Goal: Task Accomplishment & Management: Complete application form

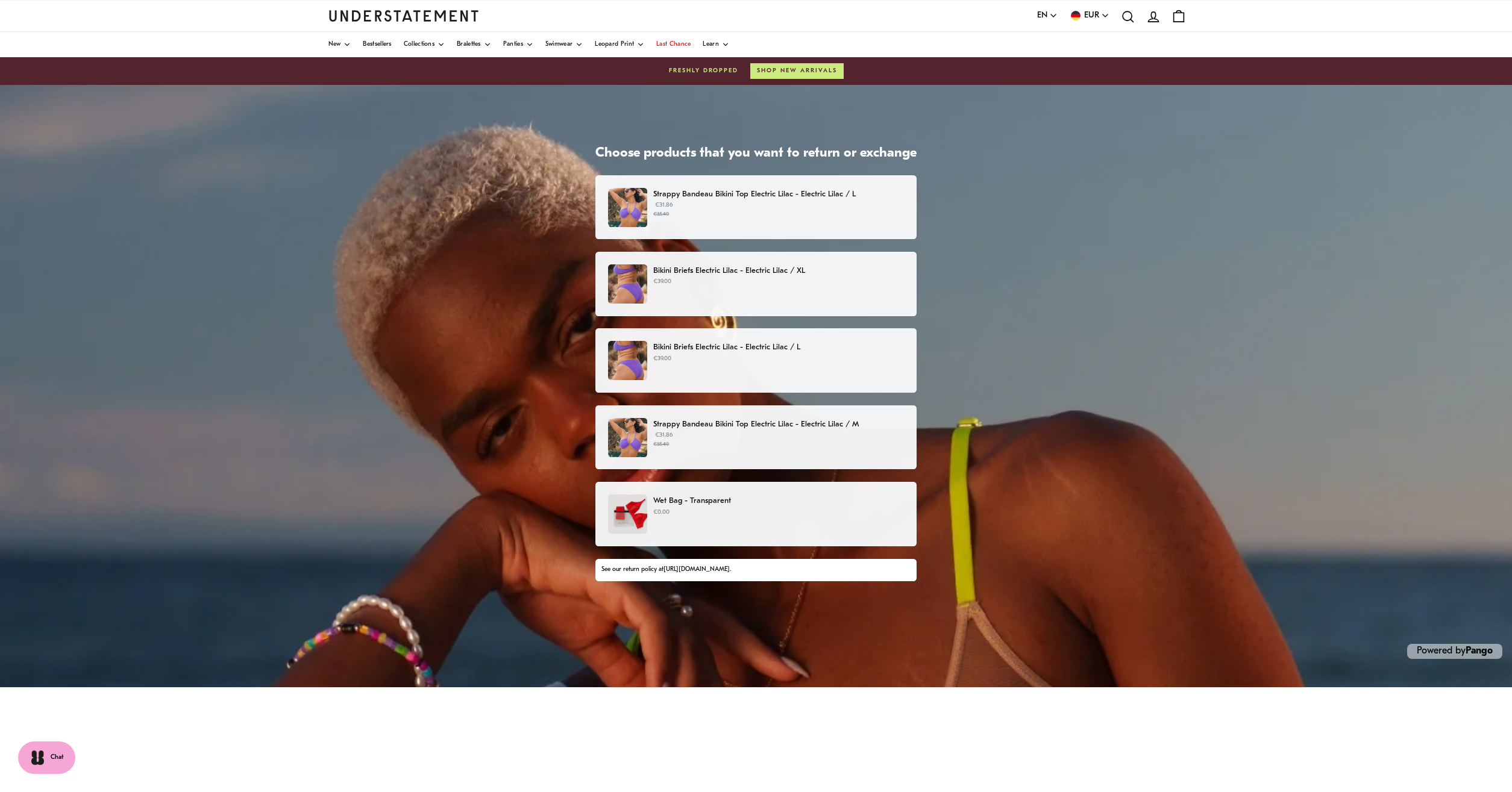
click at [758, 226] on div "Strappy Bandeau Bikini Top Electric Lilac - Electric Lilac / L €31.86 €35.40" at bounding box center [756, 207] width 296 height 39
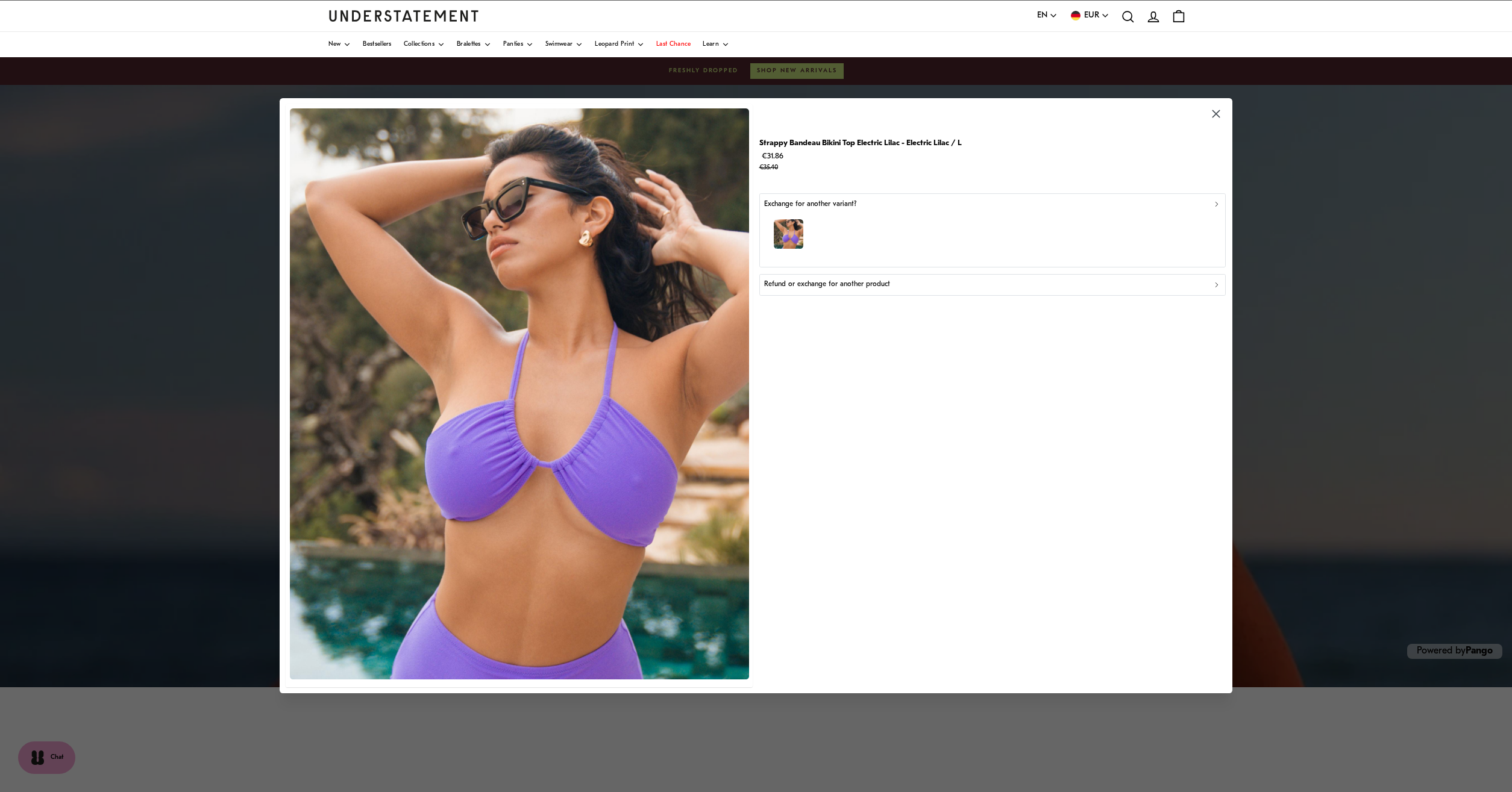
click at [837, 230] on div "button" at bounding box center [992, 237] width 456 height 52
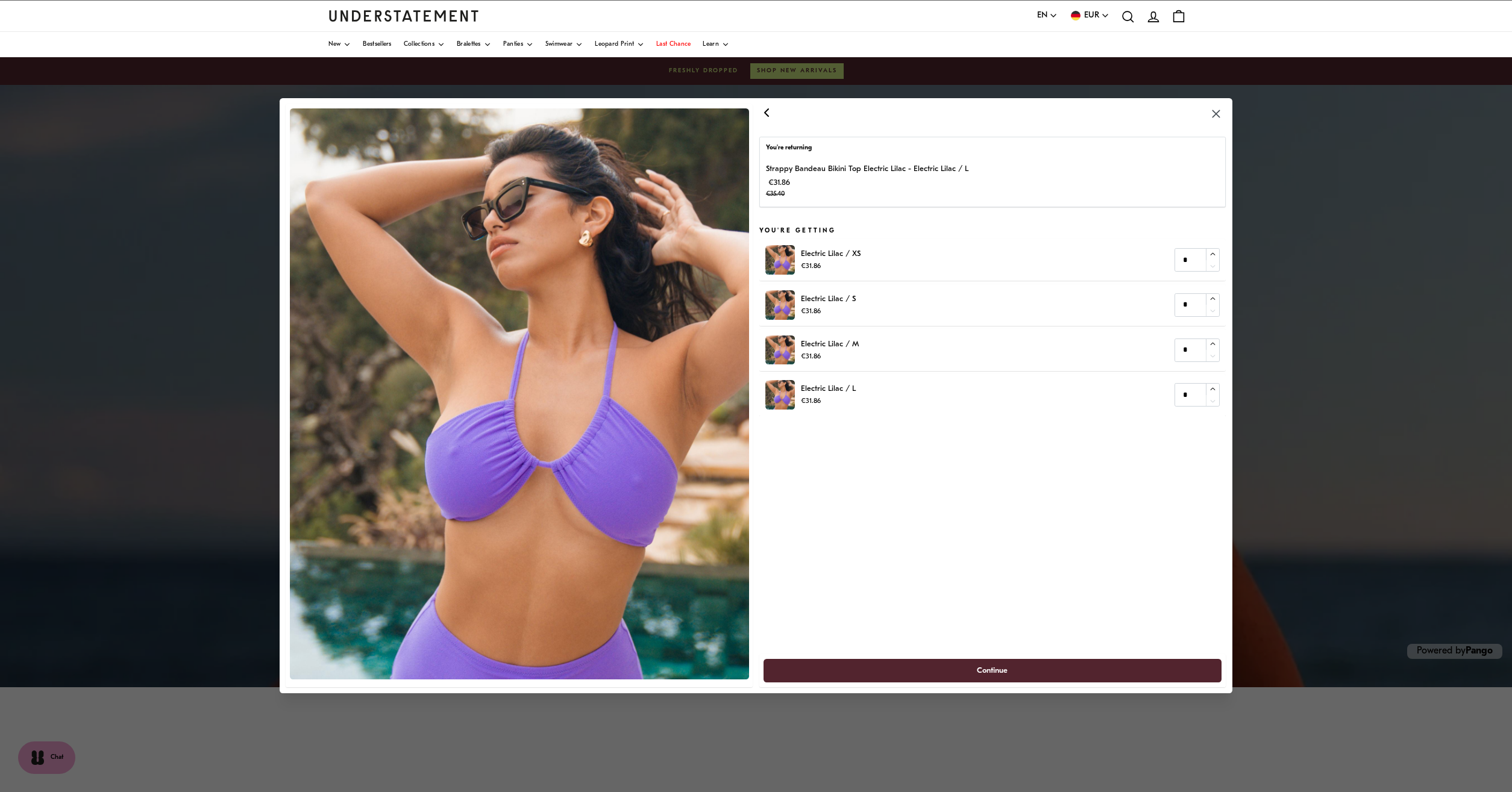
click at [760, 113] on icon "button" at bounding box center [767, 112] width 14 height 14
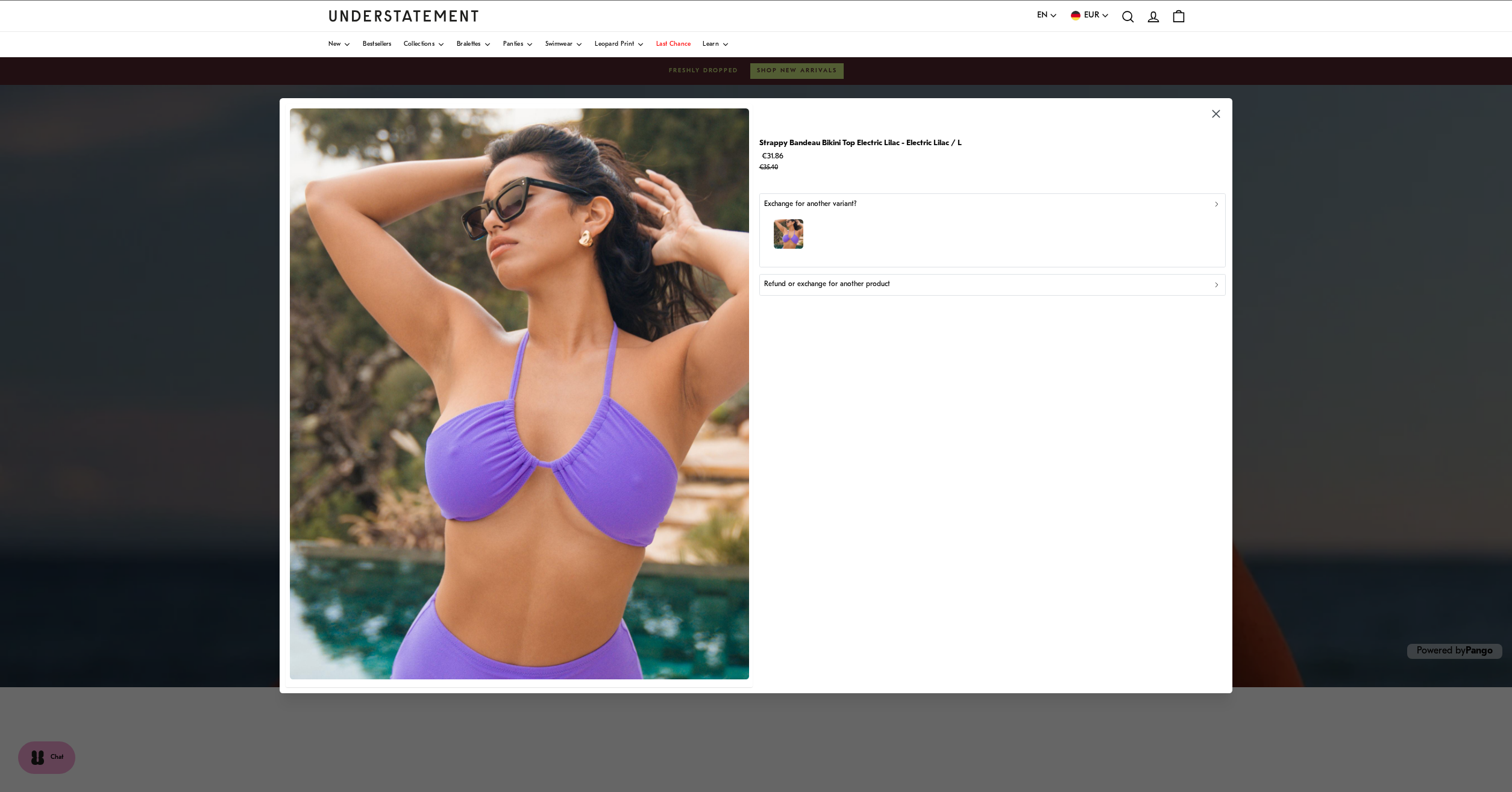
click at [836, 282] on p "Refund or exchange for another product" at bounding box center [827, 285] width 126 height 12
click at [776, 407] on p "Other" at bounding box center [773, 407] width 18 height 12
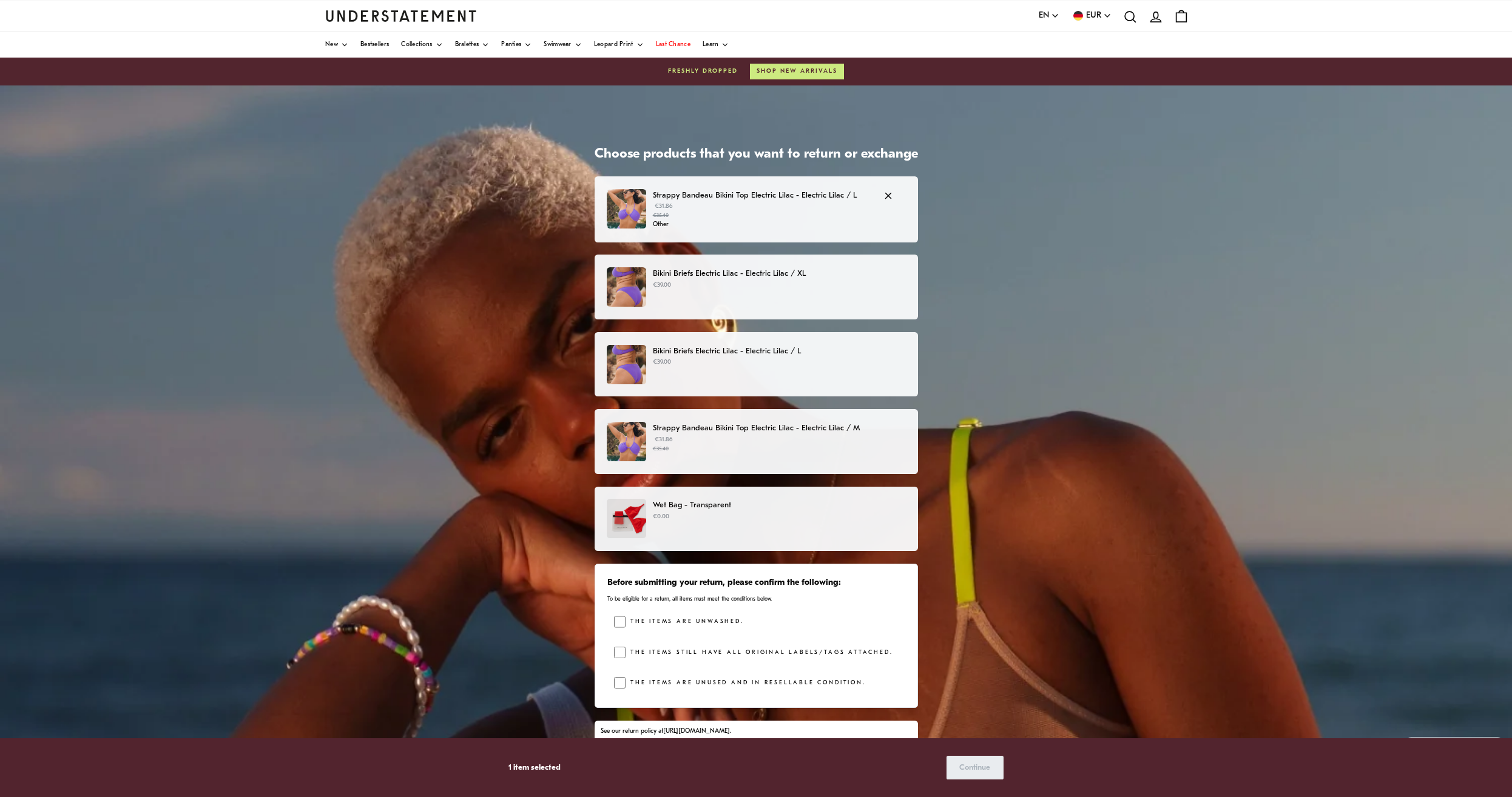
click at [792, 203] on p "€31.86 €35.40" at bounding box center [762, 211] width 219 height 18
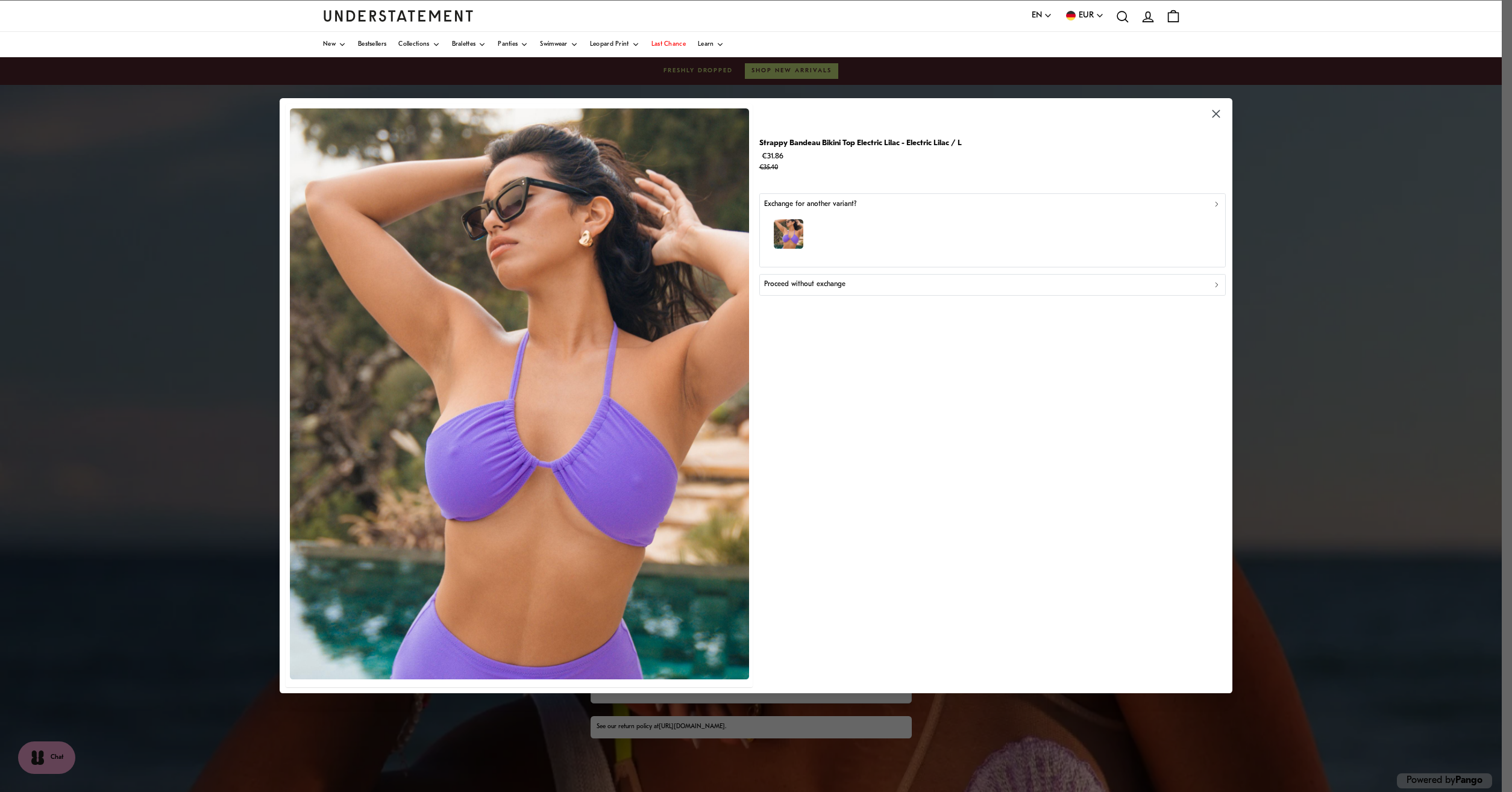
click at [806, 284] on p "Proceed without exchange" at bounding box center [805, 285] width 81 height 12
click at [807, 226] on div "Did not fit" at bounding box center [992, 226] width 456 height 12
click at [806, 251] on div "Too big" at bounding box center [992, 252] width 456 height 12
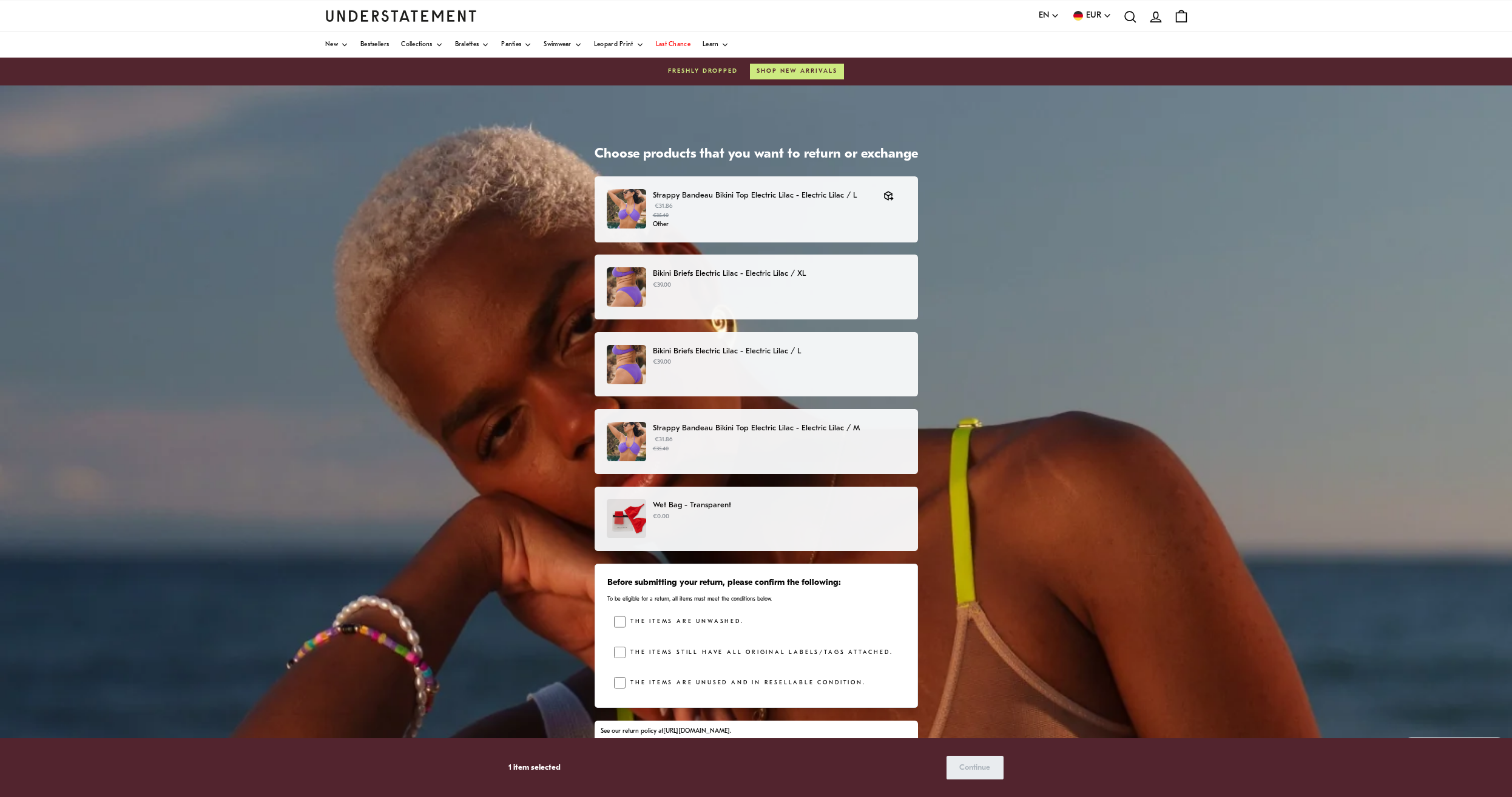
click at [803, 304] on div "Bikini Briefs Electric Lilac - Electric Lilac / XL €39.00" at bounding box center [755, 287] width 298 height 39
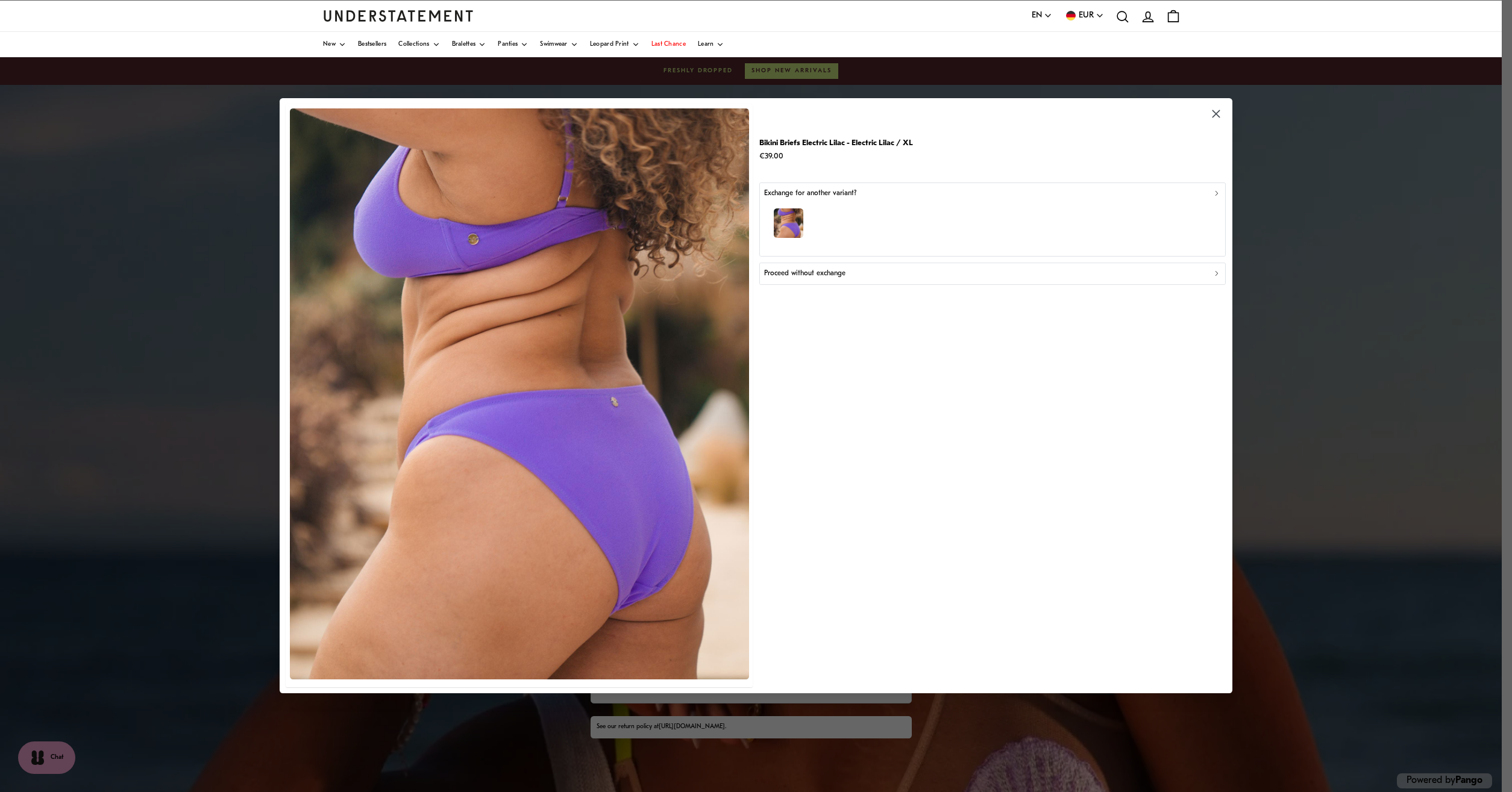
click at [826, 264] on button "Proceed without exchange" at bounding box center [993, 274] width 467 height 22
click at [826, 214] on div "Did not fit" at bounding box center [992, 216] width 456 height 12
click at [813, 244] on div "Too big" at bounding box center [992, 241] width 456 height 12
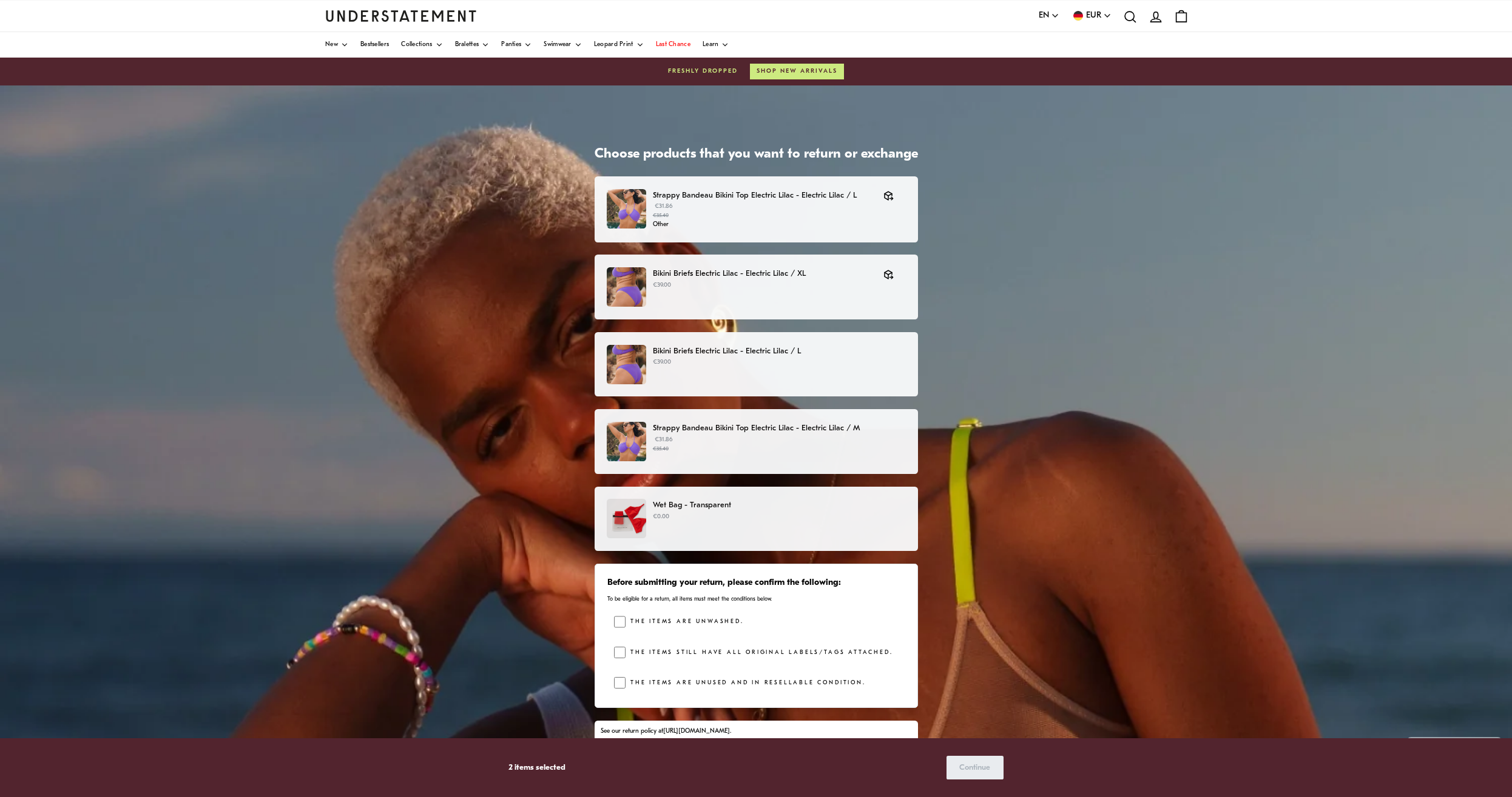
click at [809, 357] on p "Bikini Briefs Electric Lilac - Electric Lilac / L" at bounding box center [778, 351] width 252 height 13
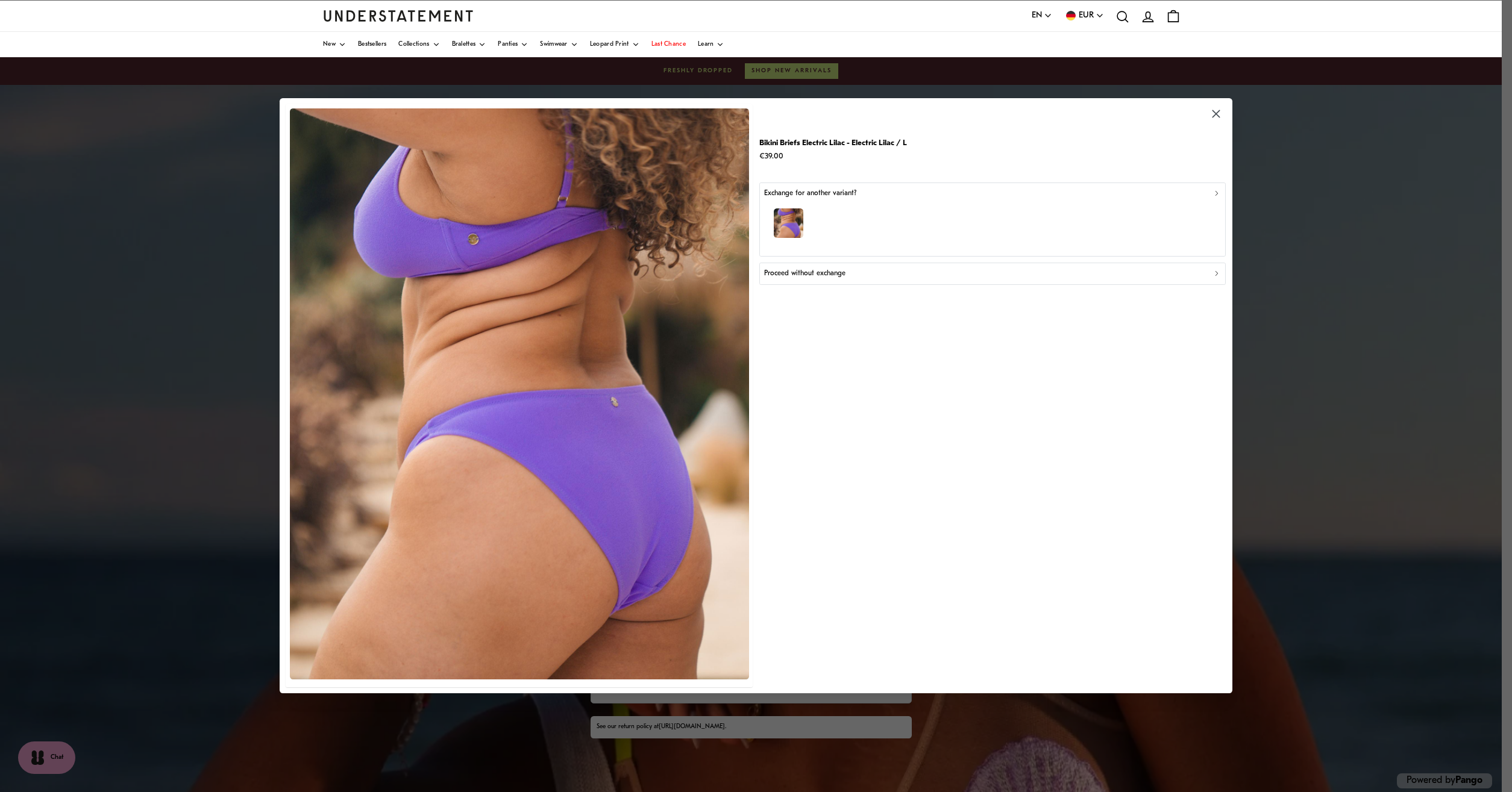
click at [816, 273] on p "Proceed without exchange" at bounding box center [805, 274] width 81 height 12
click at [818, 212] on div "Did not fit" at bounding box center [992, 216] width 456 height 12
click at [817, 215] on div "Too small" at bounding box center [992, 216] width 456 height 12
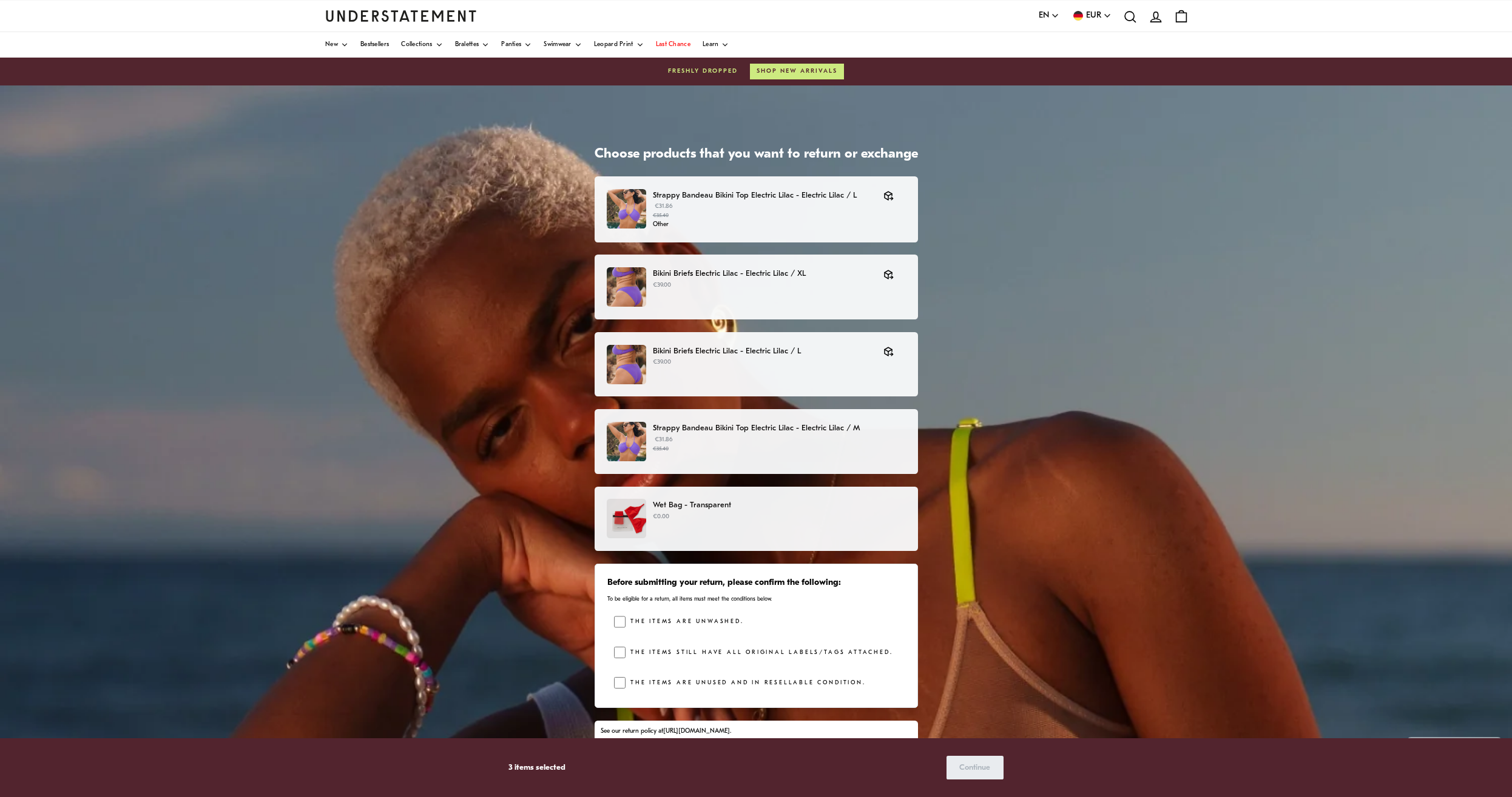
scroll to position [25, 0]
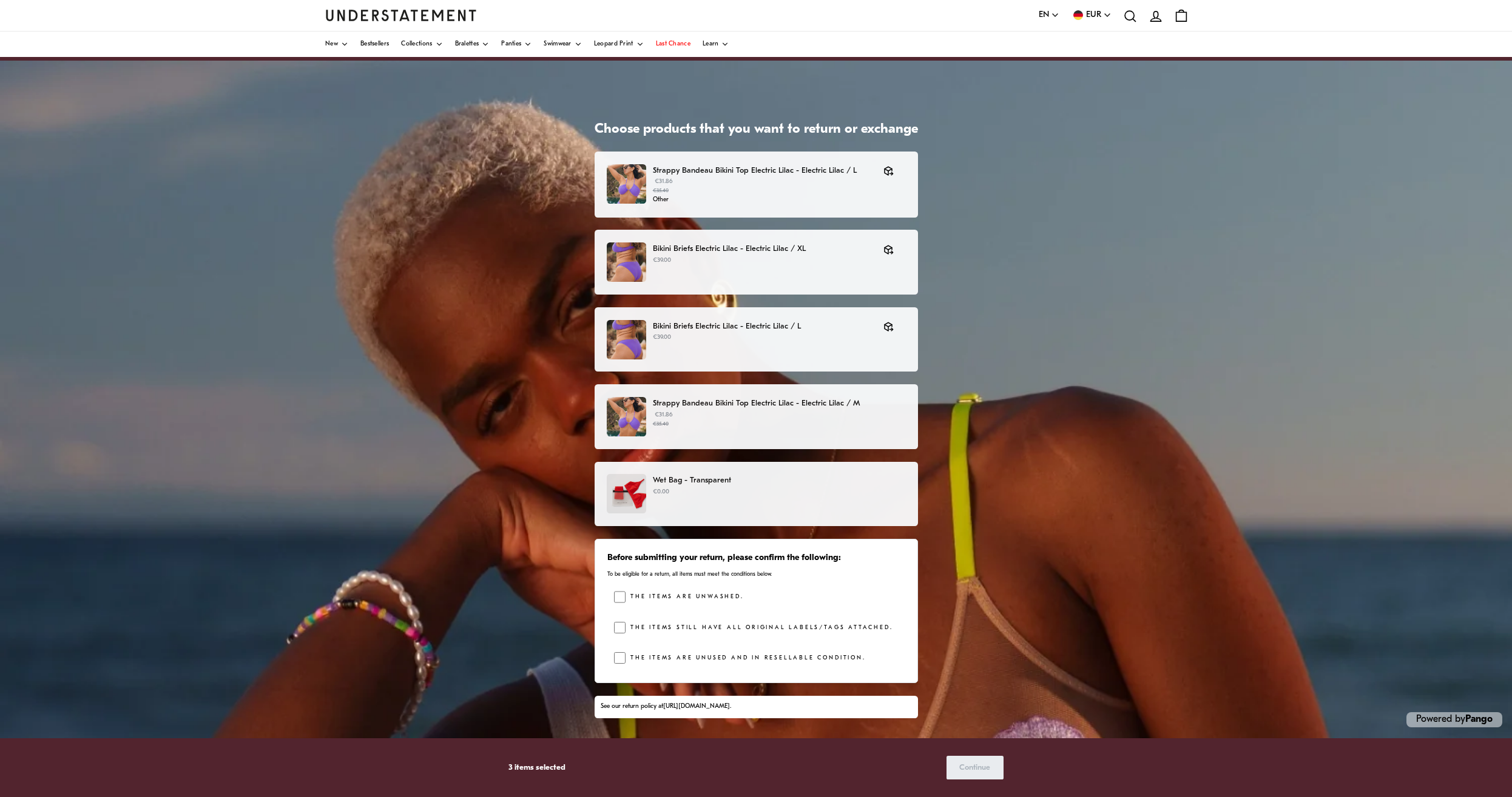
click at [747, 419] on p "€31.86 €35.40" at bounding box center [778, 420] width 252 height 18
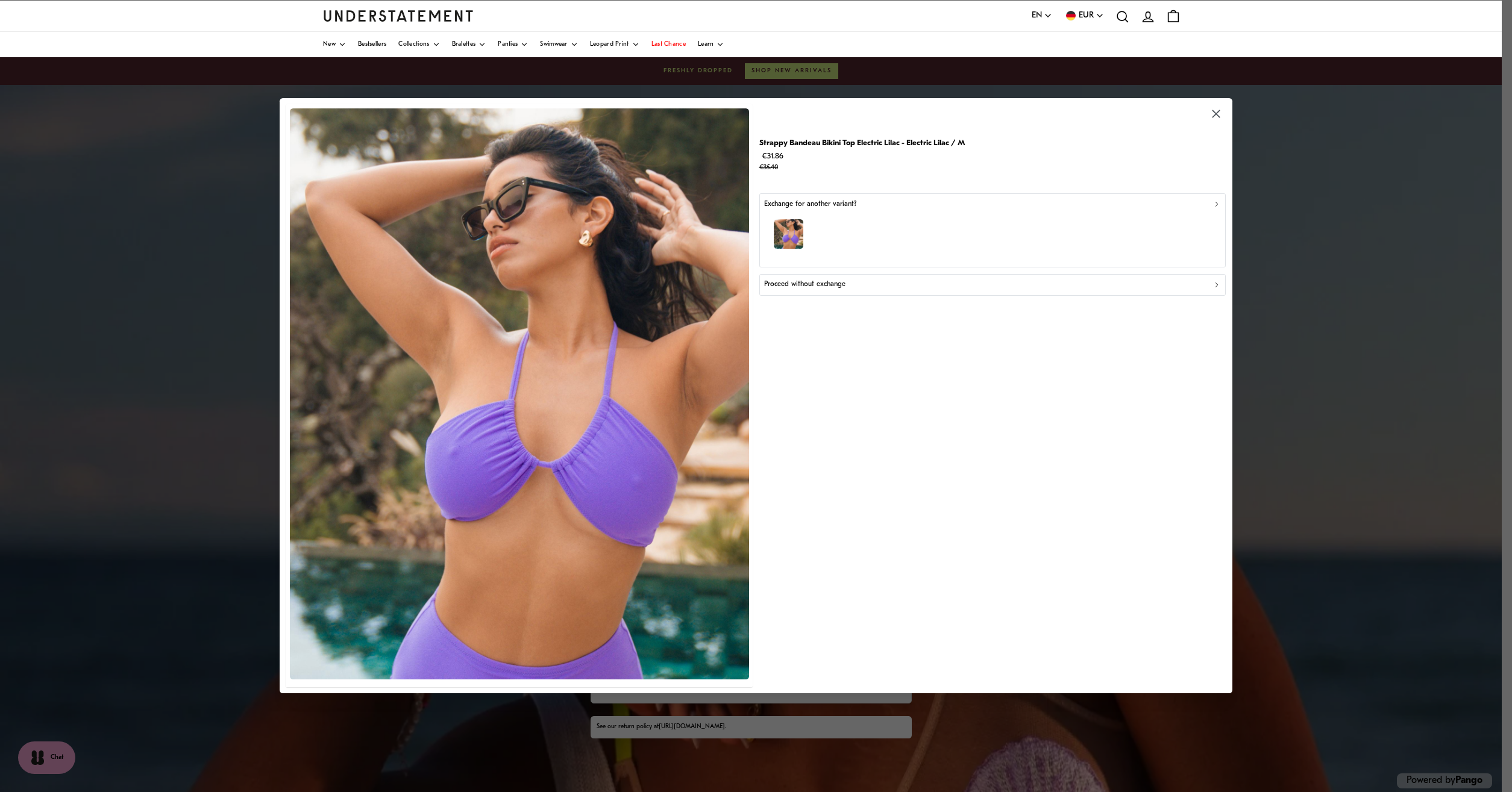
click at [818, 289] on p "Proceed without exchange" at bounding box center [805, 285] width 81 height 12
click at [819, 252] on p "Don't like the product" at bounding box center [798, 252] width 68 height 12
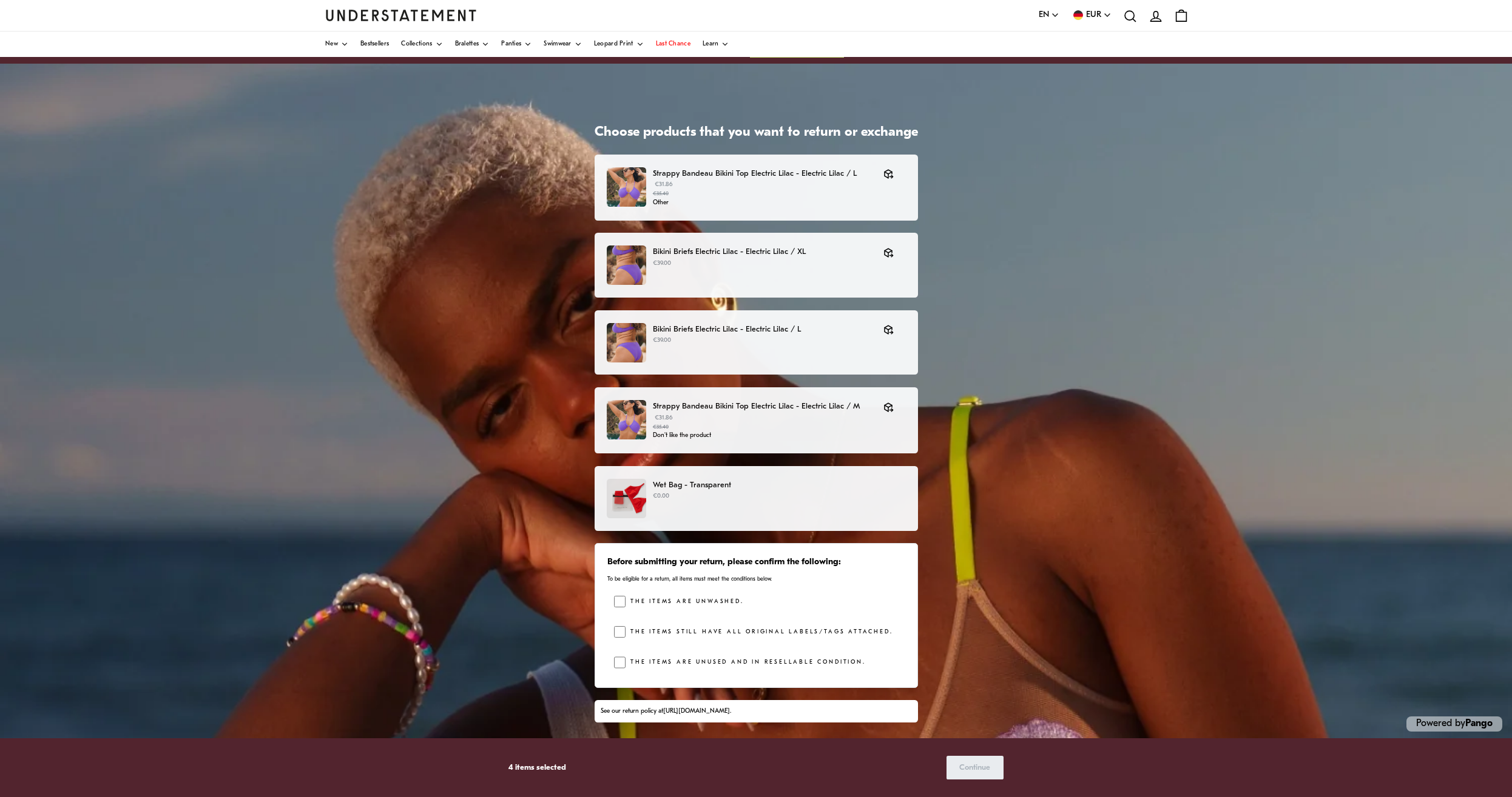
scroll to position [26, 0]
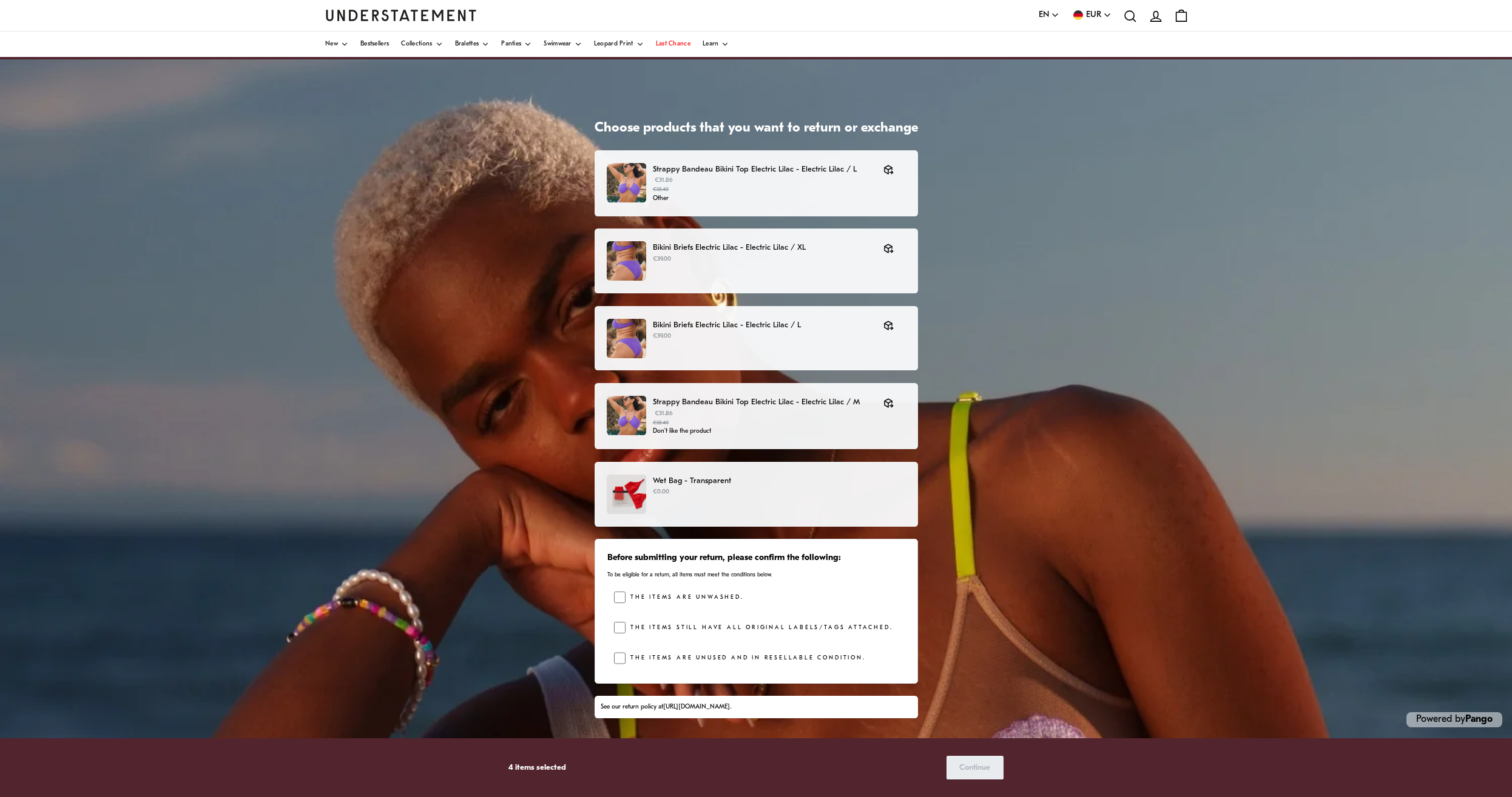
click at [697, 509] on div "Wet Bag - Transparent €0.00" at bounding box center [755, 494] width 298 height 39
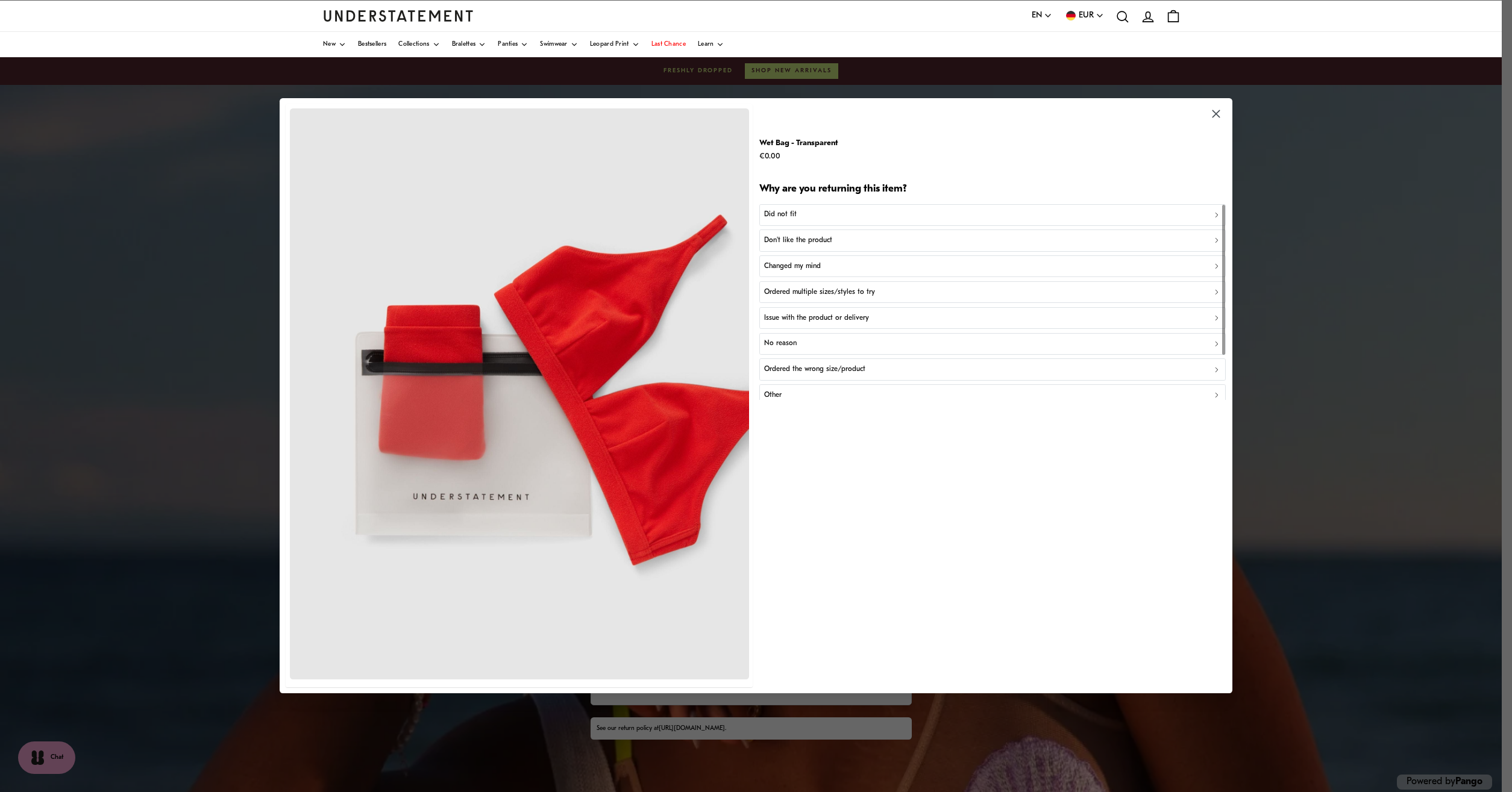
click at [805, 269] on p "Changed my mind" at bounding box center [792, 267] width 57 height 12
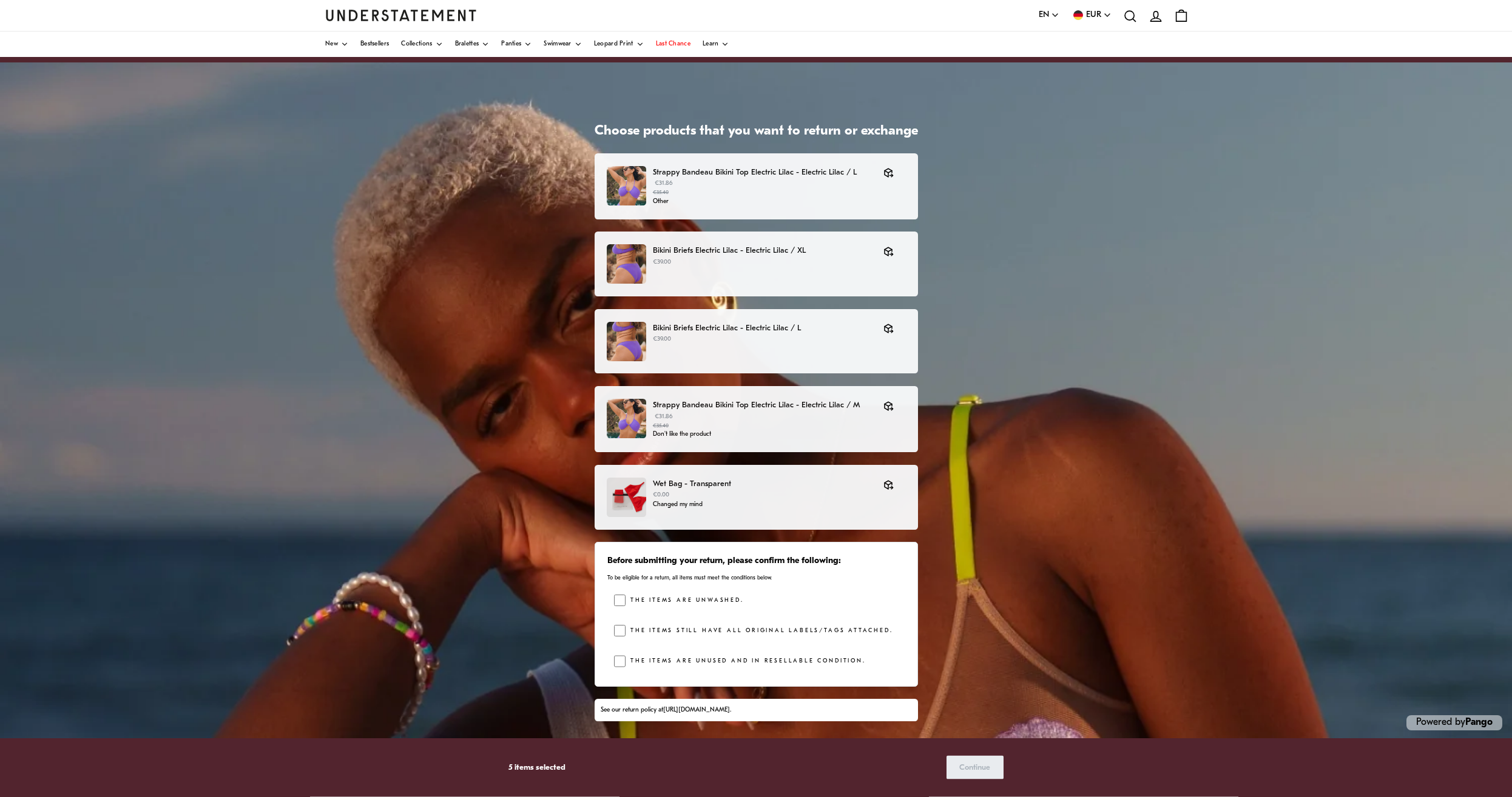
scroll to position [26, 0]
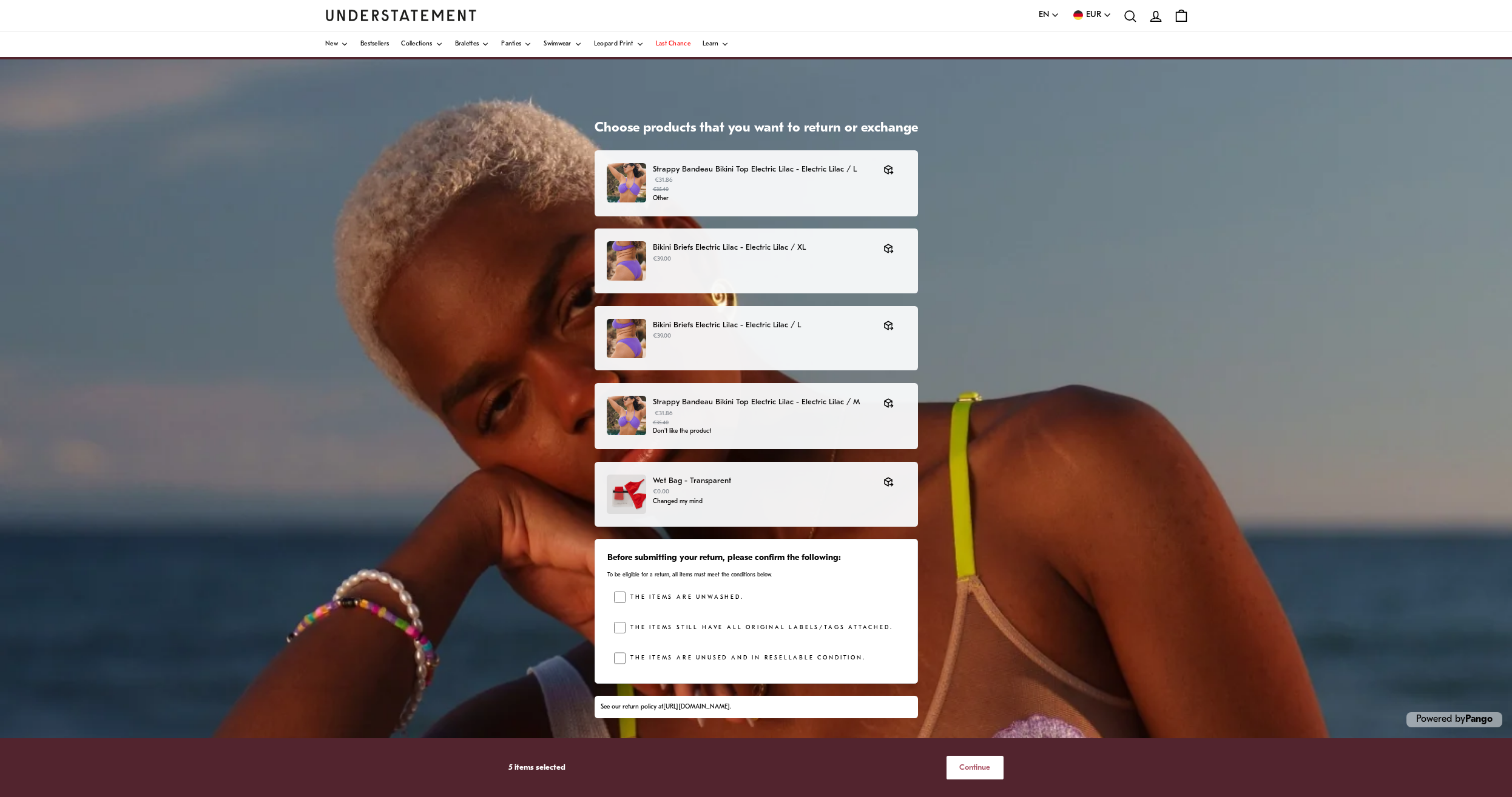
click at [979, 773] on span "Continue" at bounding box center [974, 768] width 31 height 22
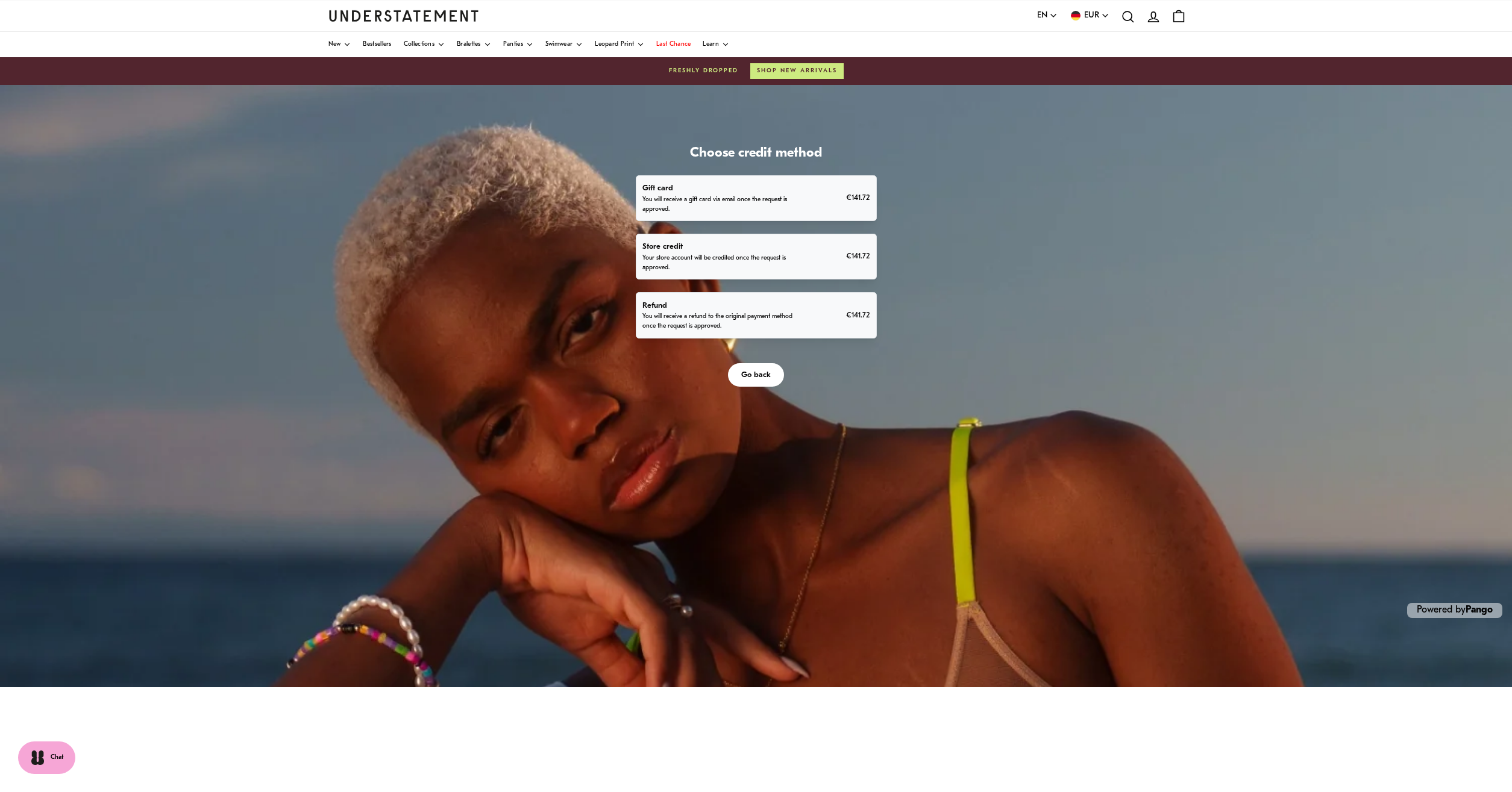
click at [808, 314] on div "Refund You will receive a refund to the original payment method once the reques…" at bounding box center [756, 316] width 227 height 33
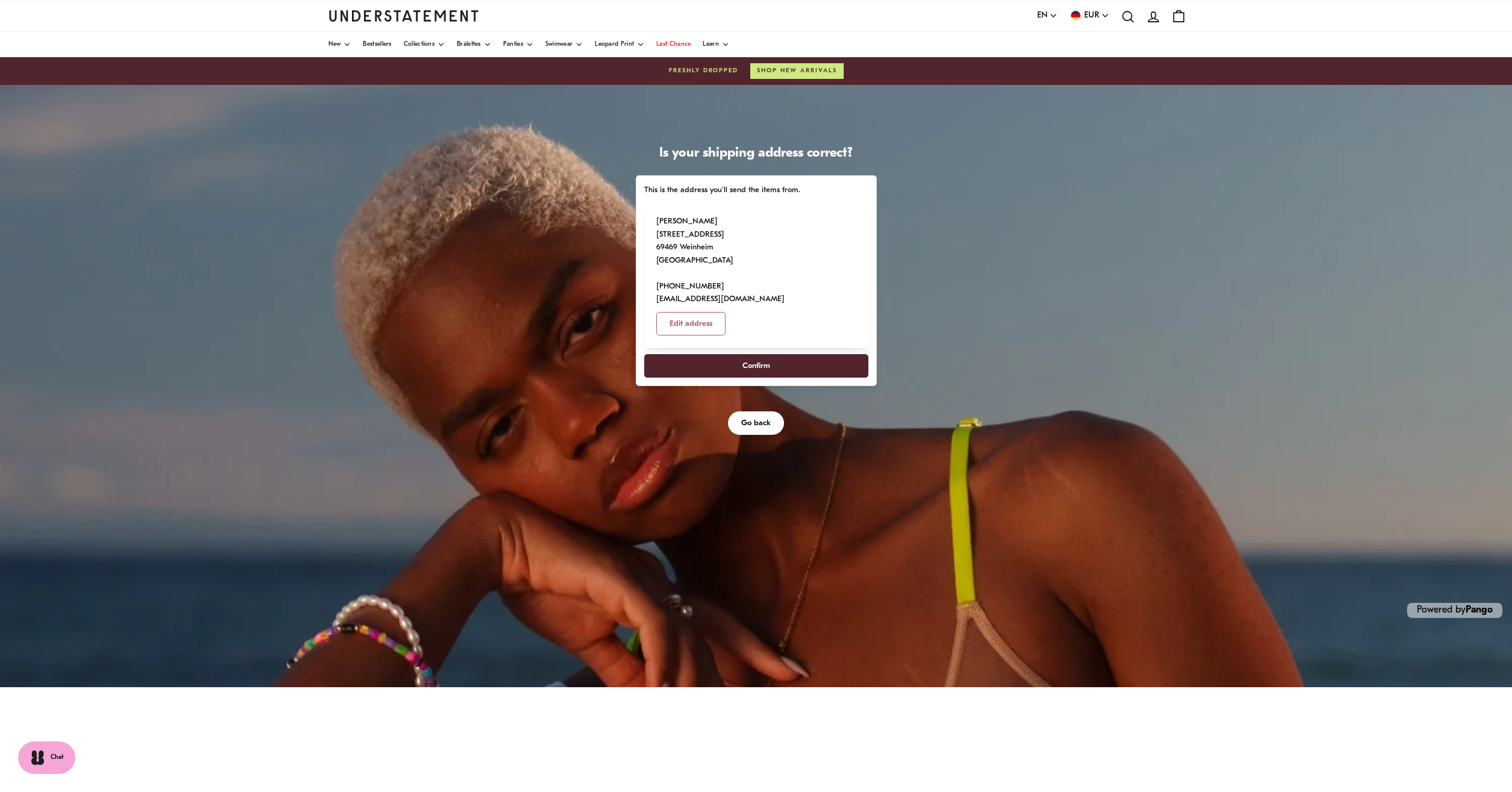
click at [787, 355] on span "Confirm" at bounding box center [756, 366] width 198 height 22
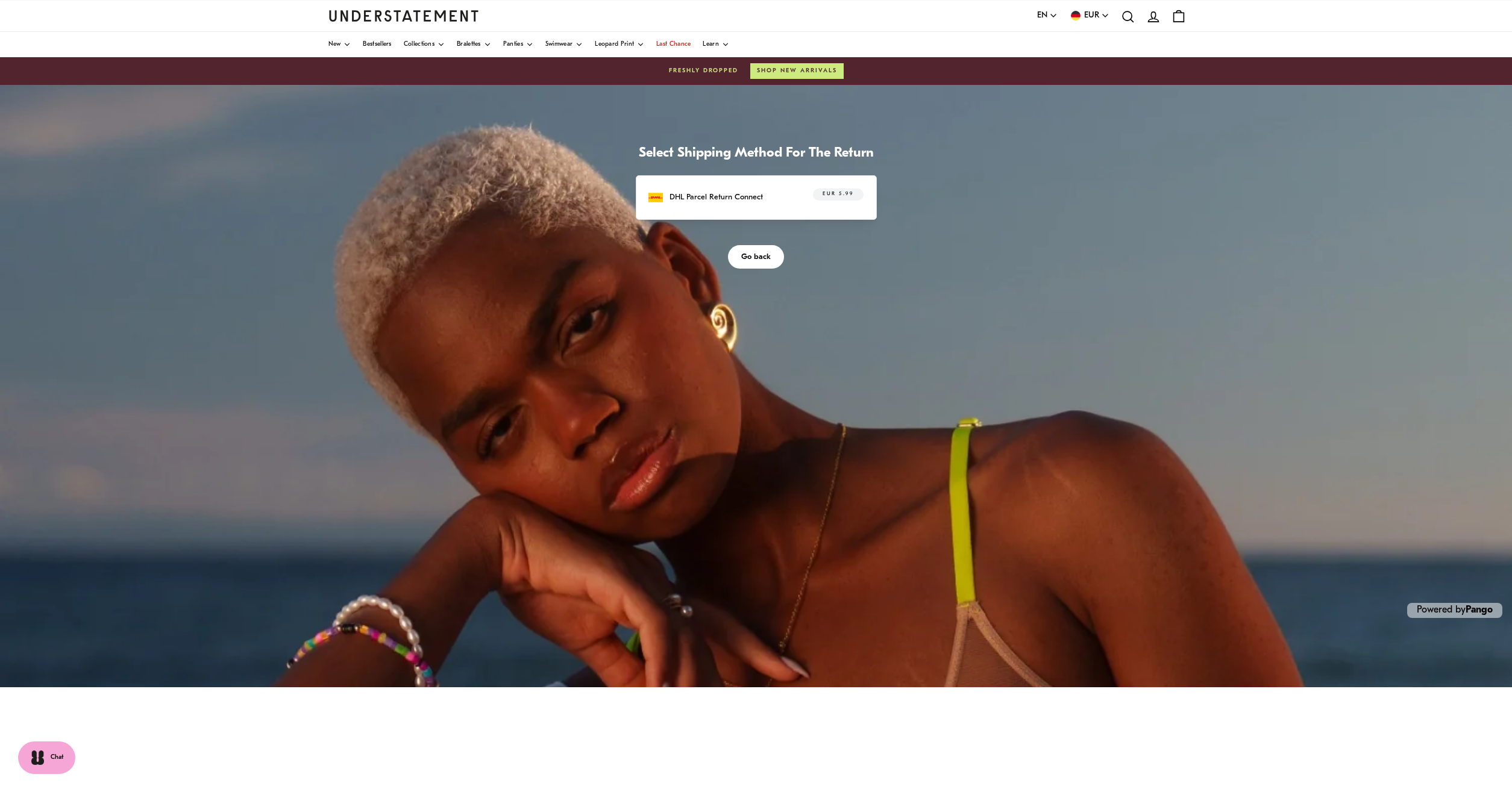
click at [765, 197] on div "DHL Parcel Return Connect EUR 5.99" at bounding box center [756, 198] width 215 height 19
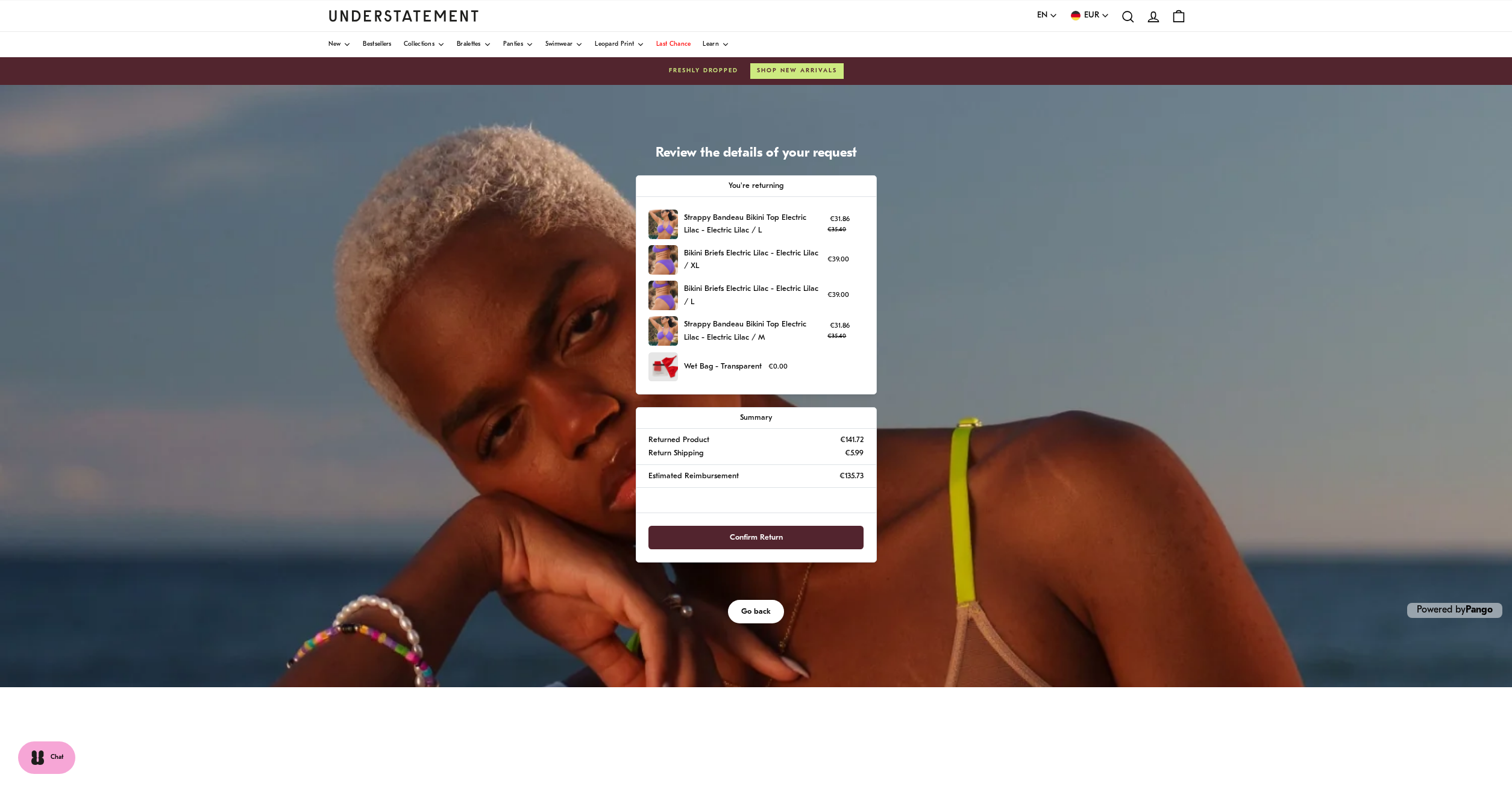
click at [797, 537] on span "Confirm Return" at bounding box center [756, 538] width 188 height 22
